Goal: Transaction & Acquisition: Register for event/course

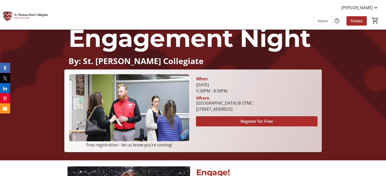
scroll to position [51, 0]
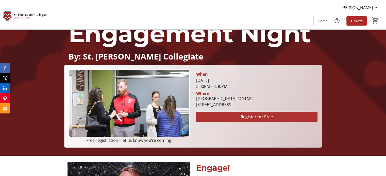
click at [251, 119] on span "Register for Free" at bounding box center [257, 117] width 32 height 6
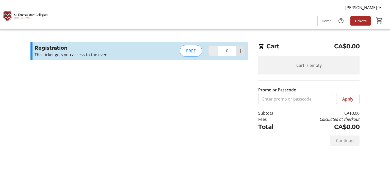
click at [242, 50] on mat-icon "Increment by one" at bounding box center [241, 51] width 6 height 6
type input "1"
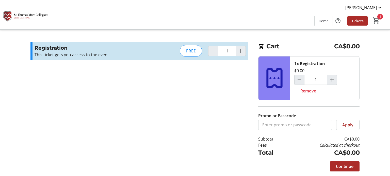
click at [310, 145] on td "Calculated at checkout" at bounding box center [324, 145] width 72 height 6
click at [352, 167] on span "Continue" at bounding box center [345, 167] width 18 height 6
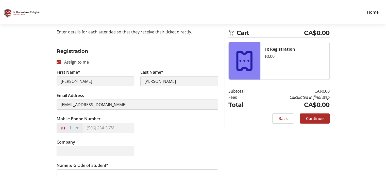
scroll to position [60, 0]
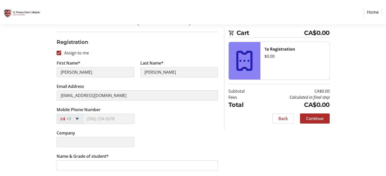
click at [76, 119] on span at bounding box center [77, 119] width 4 height 2
click at [155, 109] on div "Mobile Phone Number +1" at bounding box center [137, 118] width 167 height 23
click at [161, 117] on div "Mobile Phone Number +1" at bounding box center [137, 118] width 167 height 23
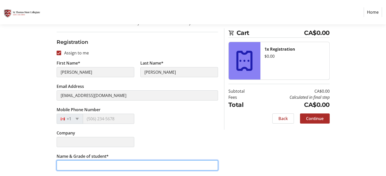
click at [159, 164] on input "Name & Grade of student*" at bounding box center [137, 166] width 161 height 10
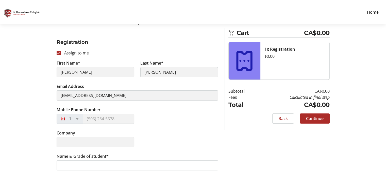
click at [181, 149] on div "Company" at bounding box center [137, 141] width 167 height 23
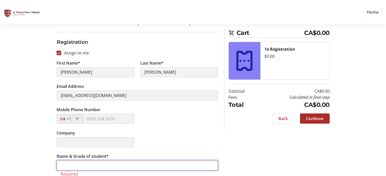
click at [140, 167] on input "Name & Grade of student*" at bounding box center [137, 166] width 161 height 10
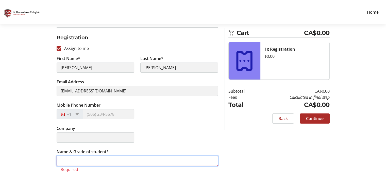
scroll to position [66, 0]
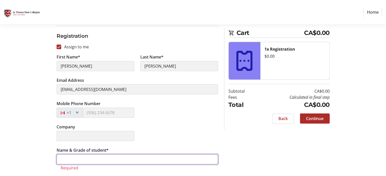
click at [113, 162] on input "Name & Grade of student*" at bounding box center [137, 160] width 161 height 10
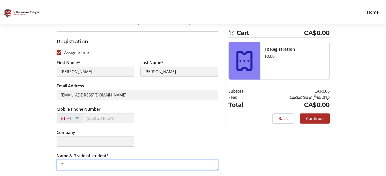
scroll to position [60, 0]
type input "CHUI, Lok Hei (G8)"
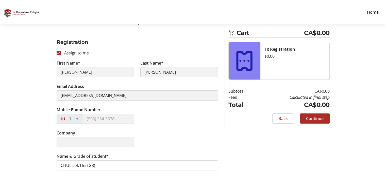
click at [169, 147] on div "Company" at bounding box center [137, 141] width 167 height 23
click at [294, 152] on div "Assign Tickets Enter details for each attendee so that they receive their ticke…" at bounding box center [193, 92] width 335 height 170
click at [314, 120] on span "Continue" at bounding box center [315, 119] width 18 height 6
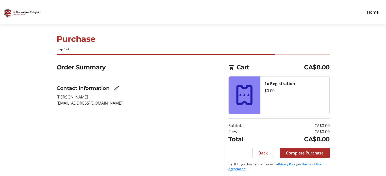
scroll to position [5, 0]
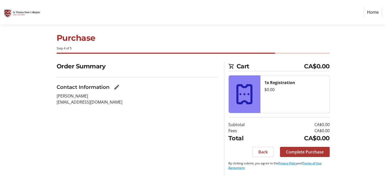
click at [317, 154] on span "Complete Purchase" at bounding box center [305, 152] width 38 height 6
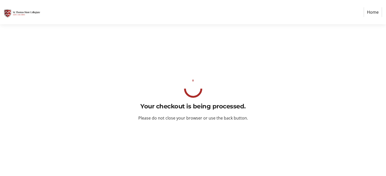
scroll to position [0, 0]
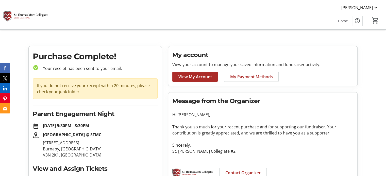
click at [263, 120] on tr-organization-message "Message from the Organizer Hi [PERSON_NAME], Thank you so much for your recent …" at bounding box center [262, 141] width 181 height 89
